Goal: Task Accomplishment & Management: Complete application form

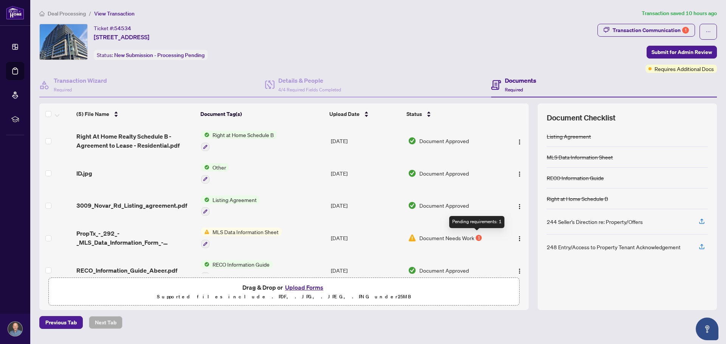
click at [477, 235] on div "1" at bounding box center [479, 238] width 6 height 6
click at [319, 79] on h4 "Details & People" at bounding box center [309, 80] width 63 height 9
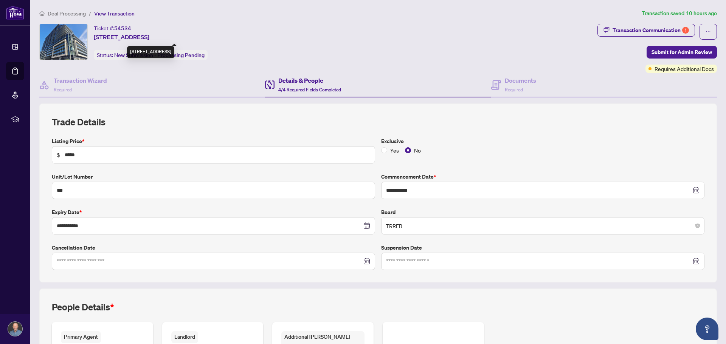
drag, startPoint x: 268, startPoint y: 39, endPoint x: 95, endPoint y: 38, distance: 172.8
click at [95, 38] on div "Ticket #: 54534 430-3009 Novar Rd, Mississauga, Ontario L5B 0P9, Canada Status:…" at bounding box center [316, 42] width 555 height 36
copy span "[STREET_ADDRESS]"
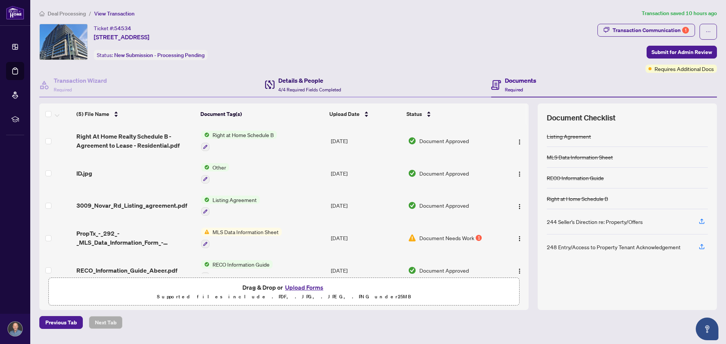
drag, startPoint x: 306, startPoint y: 83, endPoint x: 301, endPoint y: 86, distance: 5.9
click at [305, 83] on h4 "Details & People" at bounding box center [309, 80] width 63 height 9
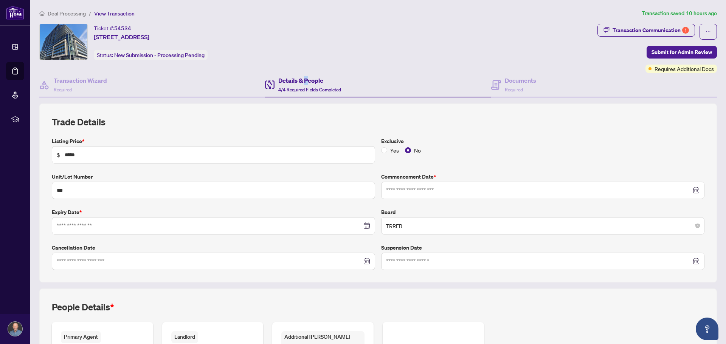
type input "**********"
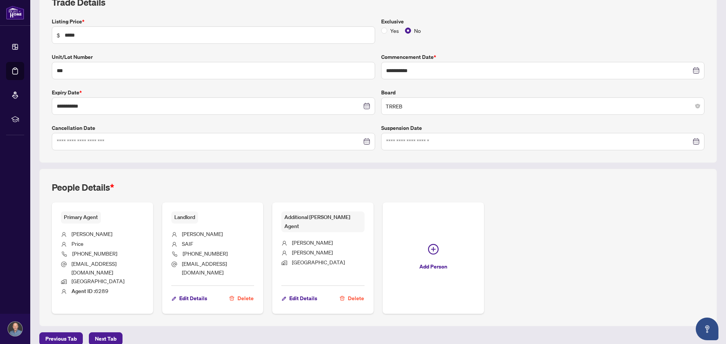
scroll to position [122, 0]
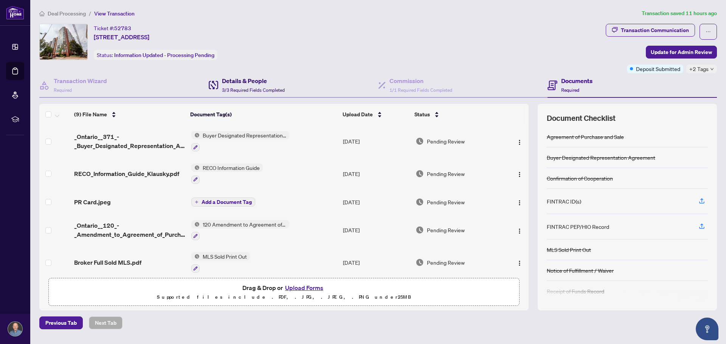
click at [244, 86] on div "Details & People 3/3 Required Fields Completed" at bounding box center [253, 85] width 63 height 18
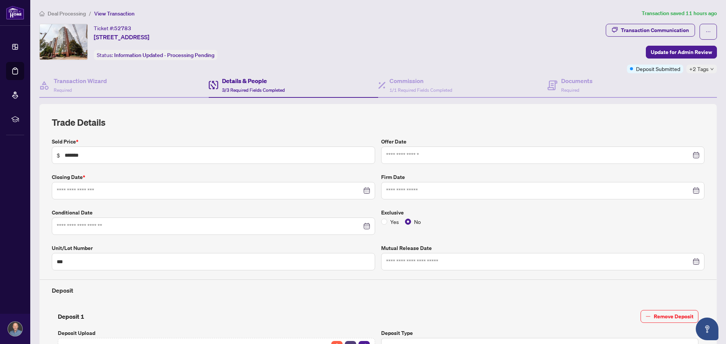
type input "**********"
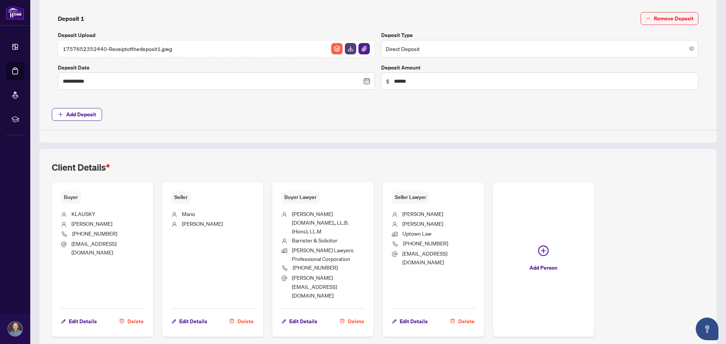
scroll to position [302, 0]
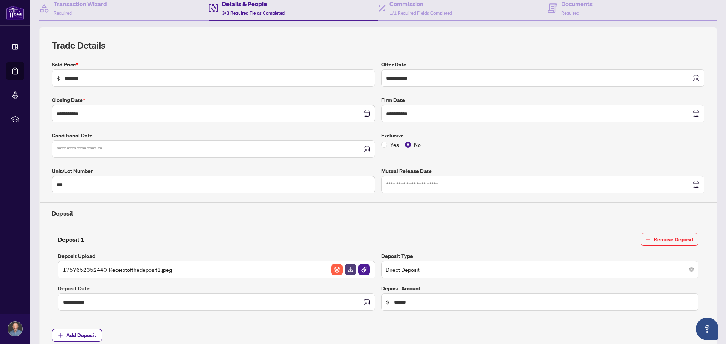
scroll to position [0, 0]
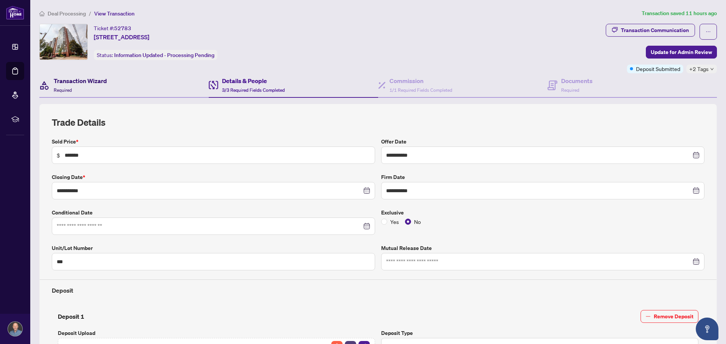
click at [104, 82] on h4 "Transaction Wizard" at bounding box center [80, 80] width 53 height 9
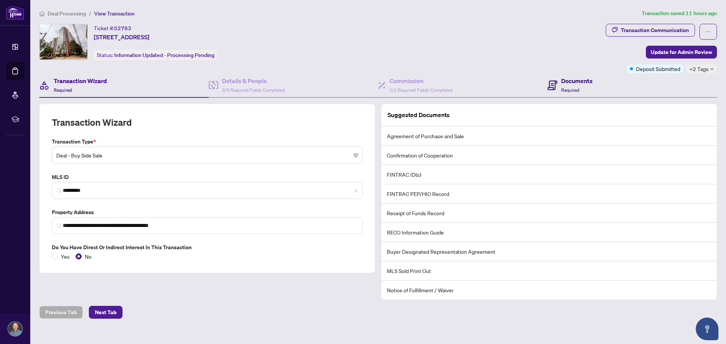
click at [581, 85] on h4 "Documents" at bounding box center [576, 80] width 31 height 9
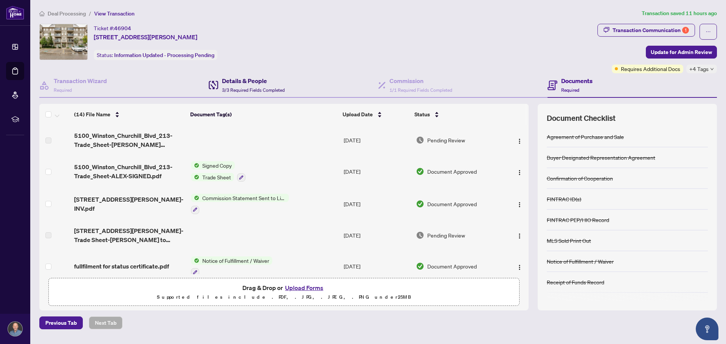
click at [248, 88] on span "3/3 Required Fields Completed" at bounding box center [253, 90] width 63 height 6
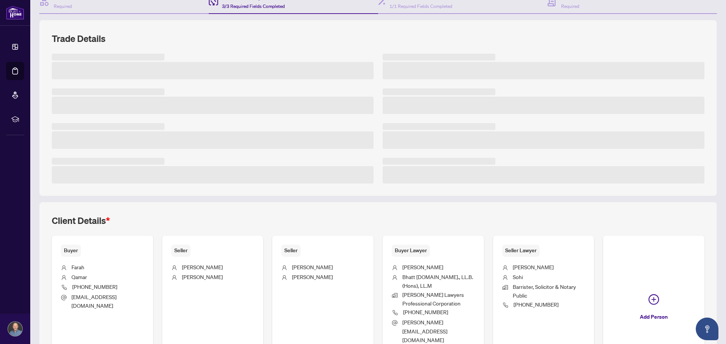
scroll to position [113, 0]
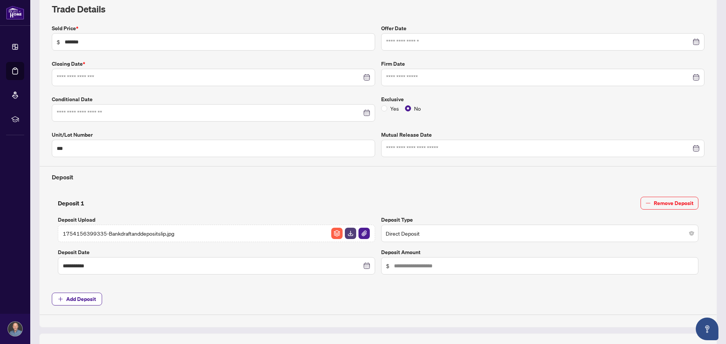
type input "**********"
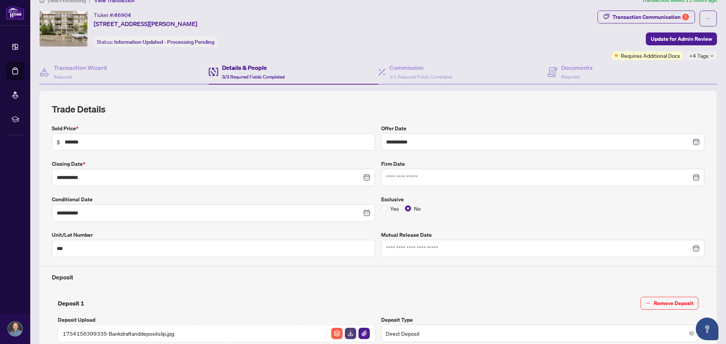
scroll to position [0, 0]
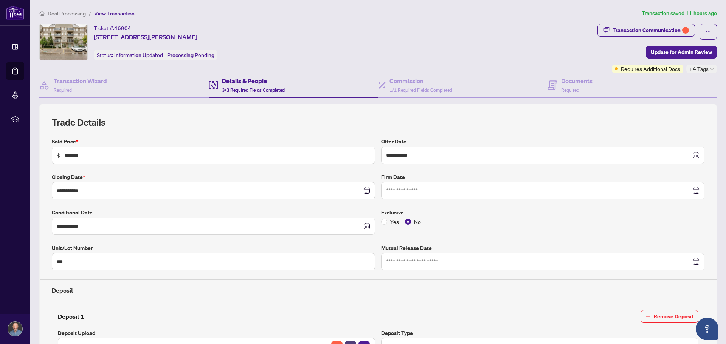
click at [193, 41] on span "213-5100 Winston Churchill Blvd, Mississauga, Ontario L5M 0N9, Canada" at bounding box center [146, 37] width 104 height 9
click at [197, 34] on span "213-5100 Winston Churchill Blvd, Mississauga, Ontario L5M 0N9, Canada" at bounding box center [146, 37] width 104 height 9
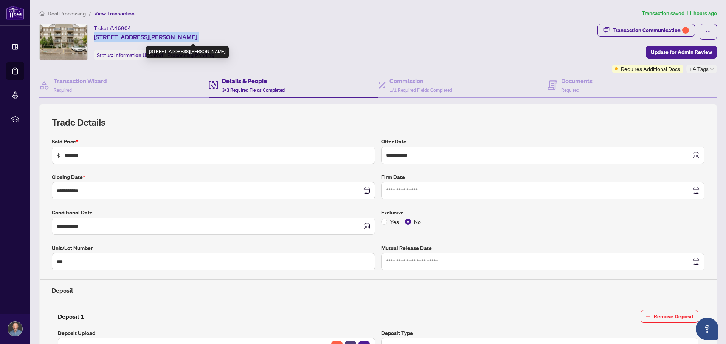
click at [197, 34] on span "213-5100 Winston Churchill Blvd, Mississauga, Ontario L5M 0N9, Canada" at bounding box center [146, 37] width 104 height 9
copy span "213-5100 Winston Churchill Blvd, Mississauga, Ontario L5M 0N9, Canada"
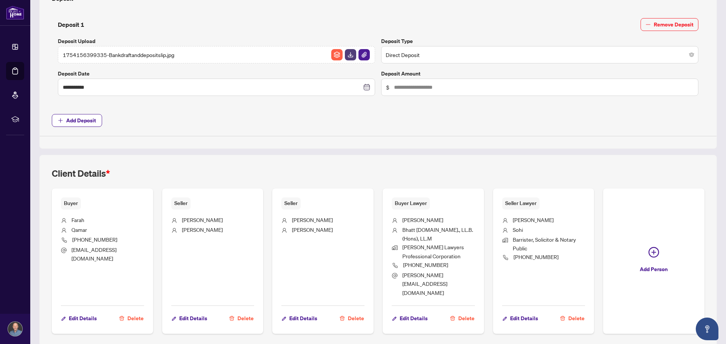
scroll to position [298, 0]
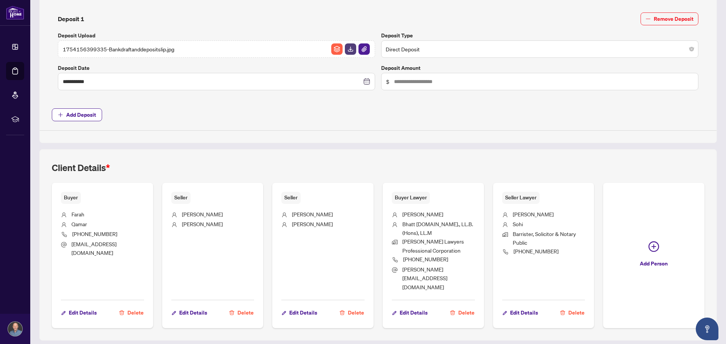
click at [272, 130] on div at bounding box center [378, 130] width 677 height 0
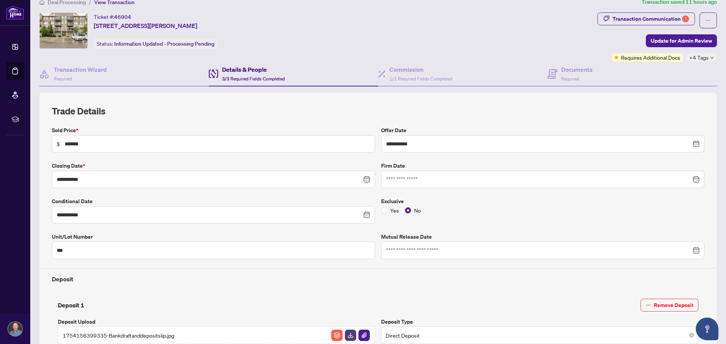
scroll to position [0, 0]
